Goal: Check status: Check status

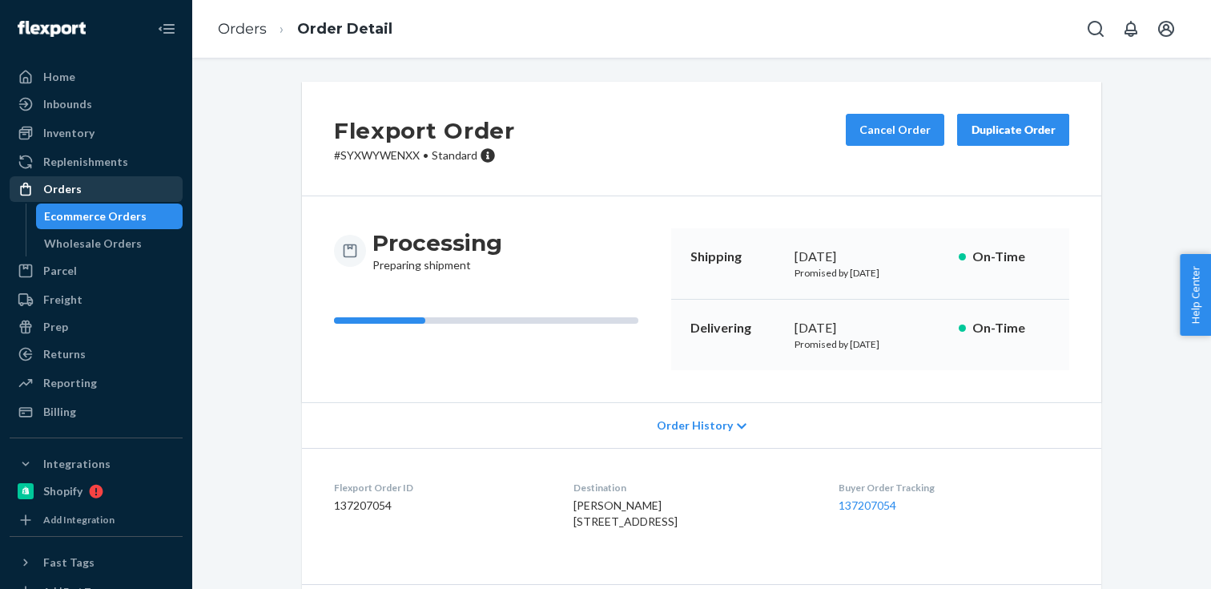
click at [130, 183] on div "Orders" at bounding box center [96, 189] width 170 height 22
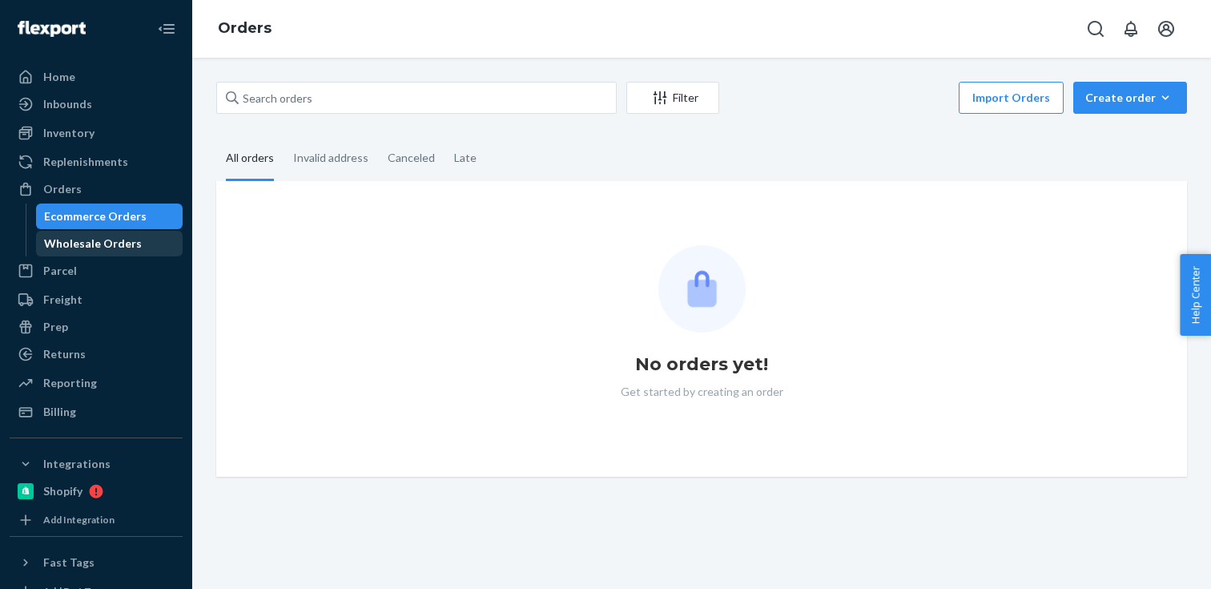
click at [92, 244] on div "Wholesale Orders" at bounding box center [93, 244] width 98 height 16
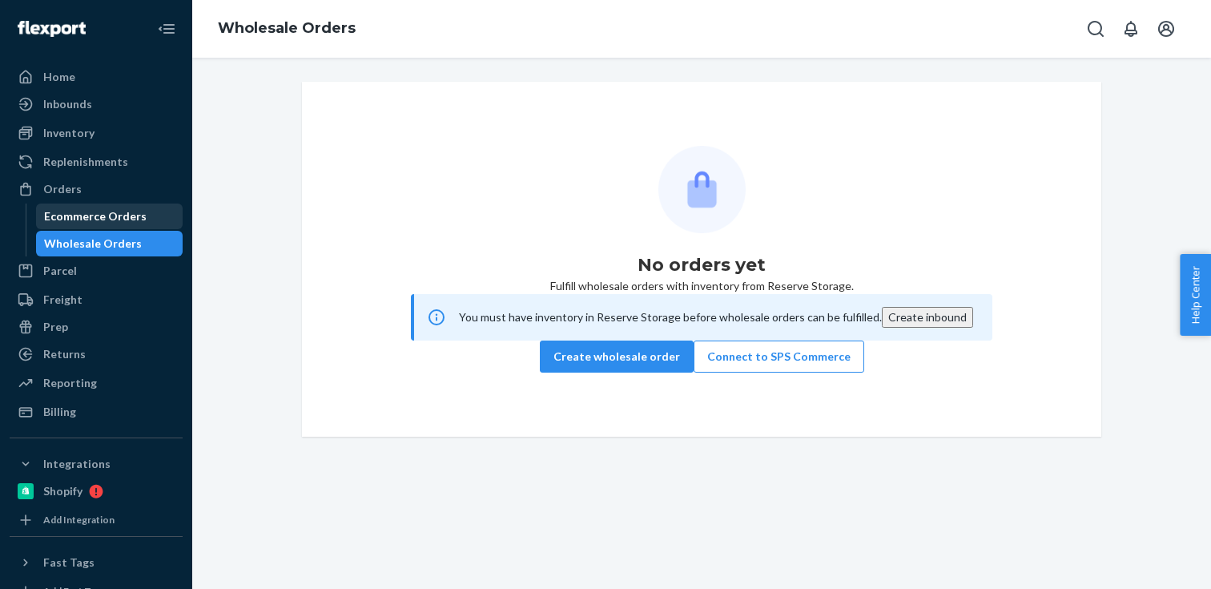
click at [130, 215] on div "Ecommerce Orders" at bounding box center [95, 216] width 103 height 16
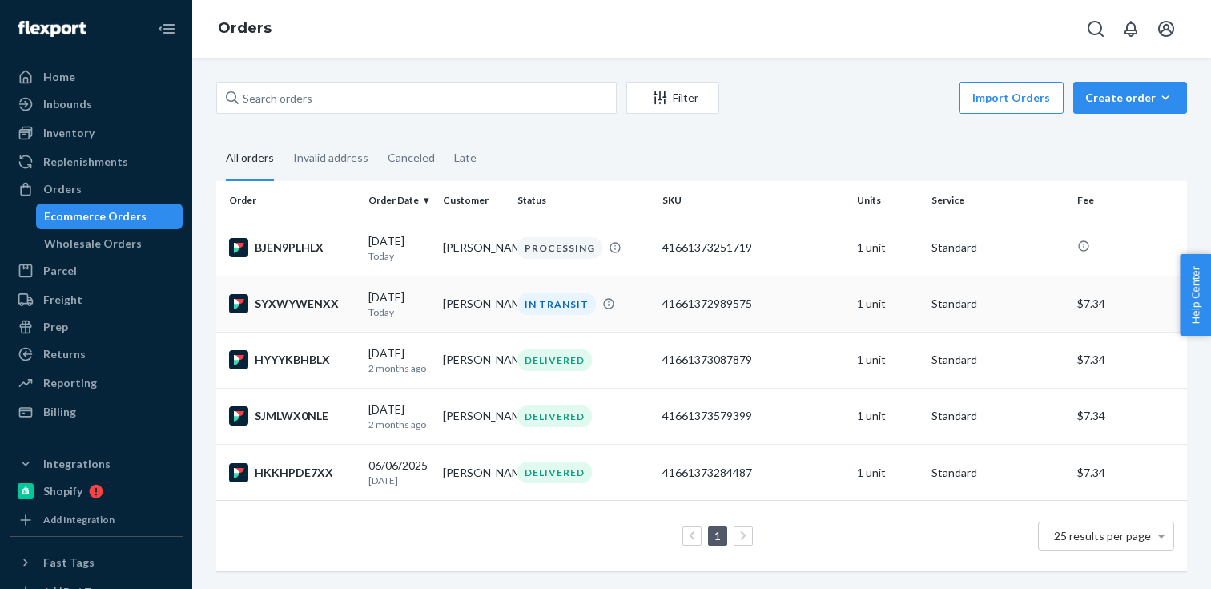
click at [735, 320] on td "41661372989575" at bounding box center [753, 304] width 194 height 56
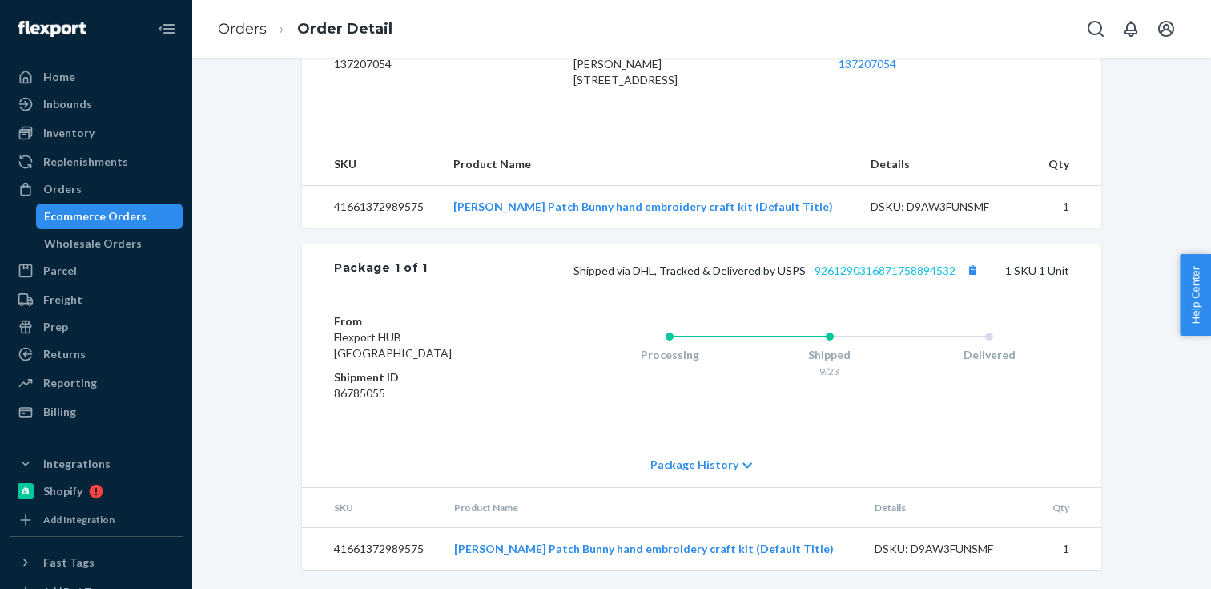
scroll to position [474, 0]
click at [869, 271] on link "9261290316871758894532" at bounding box center [885, 271] width 141 height 14
